Goal: Information Seeking & Learning: Check status

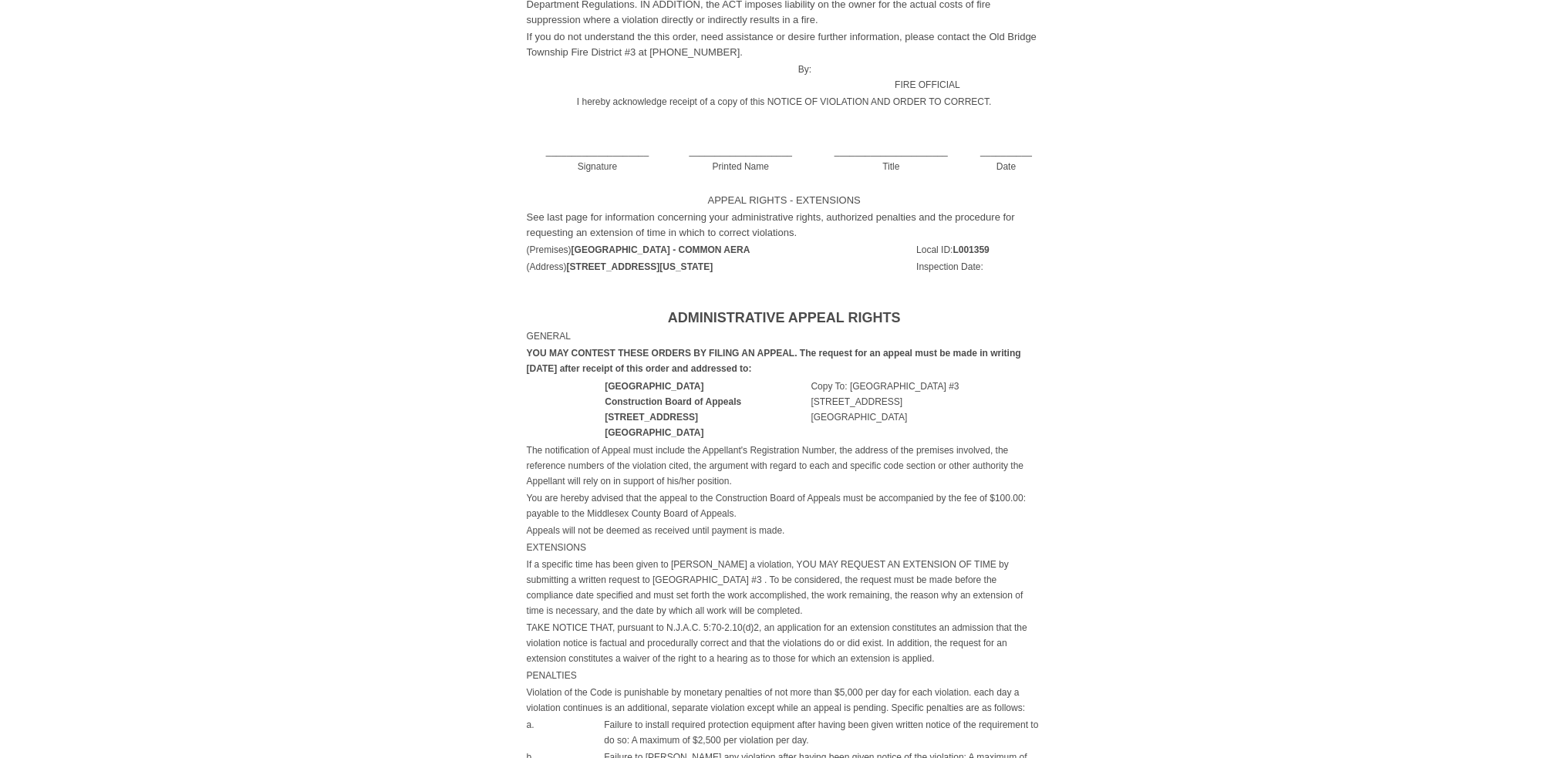
scroll to position [510, 0]
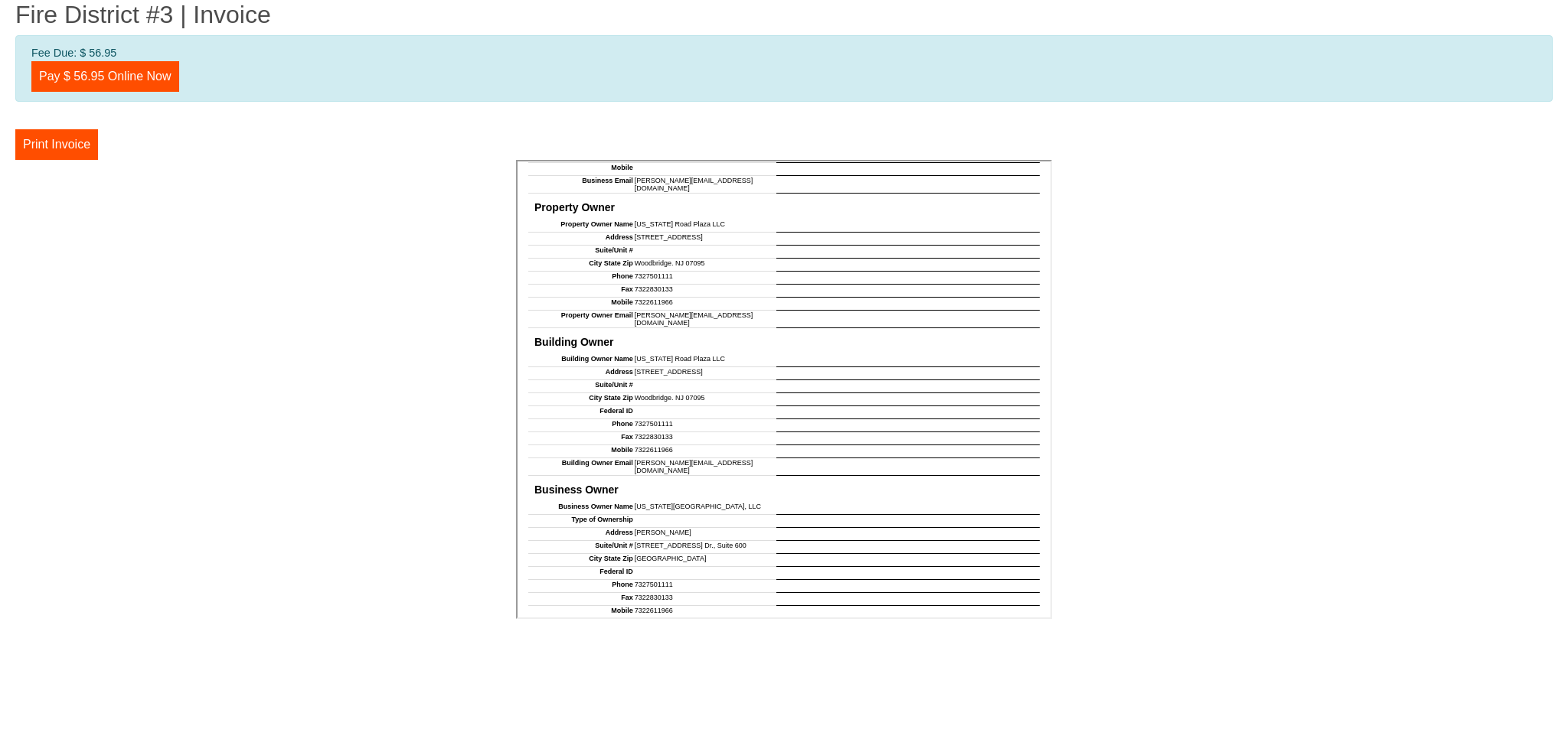
scroll to position [766, 0]
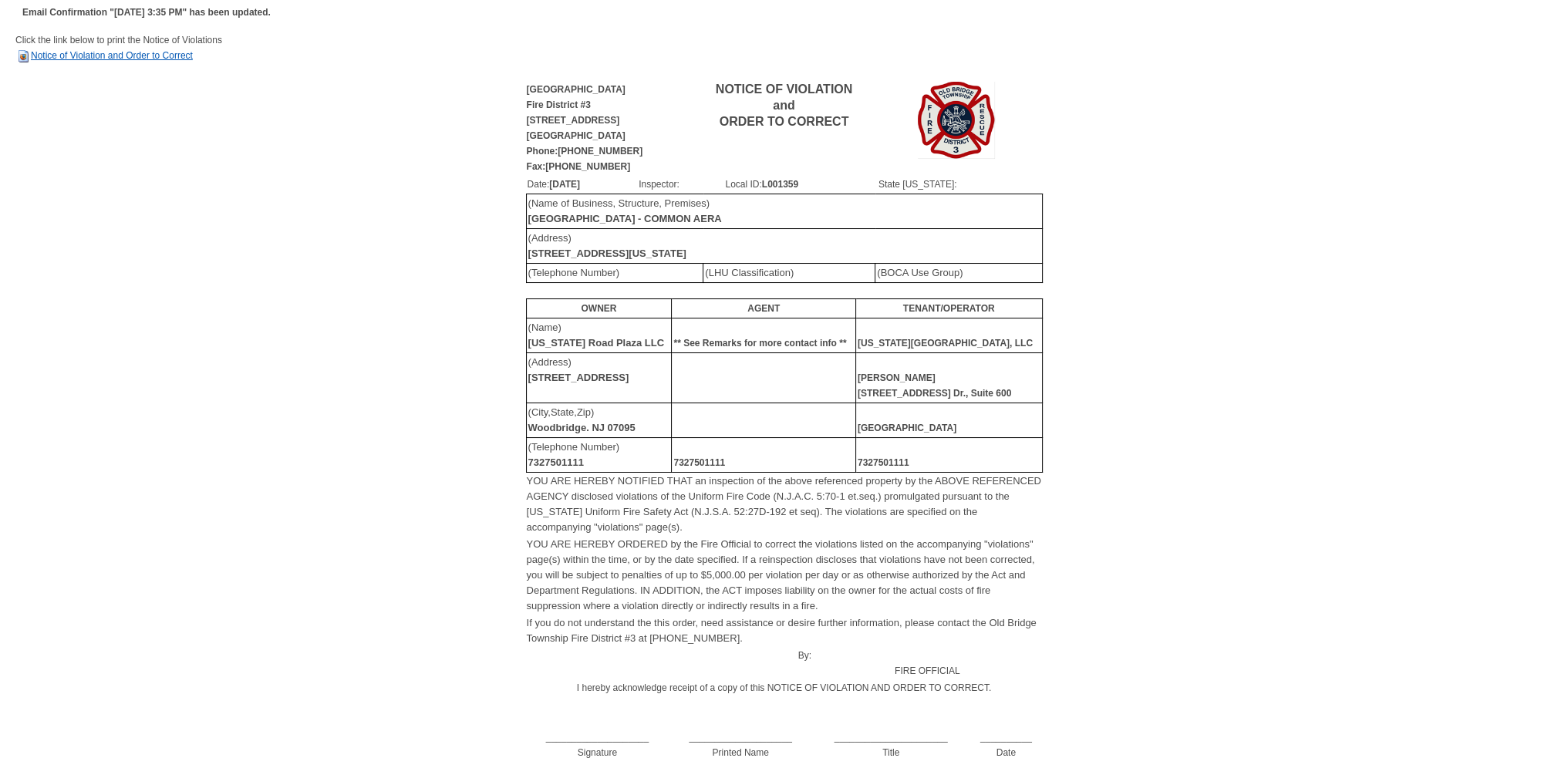
click at [154, 55] on link "Notice of Violation and Order to Correct" at bounding box center [104, 55] width 177 height 11
